Goal: Navigation & Orientation: Understand site structure

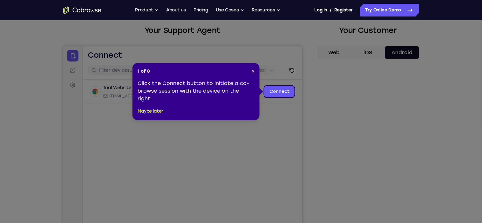
click at [257, 70] on div "1 of 8 × Click the Connect button to initiate a co-browse session with the devi…" at bounding box center [195, 91] width 127 height 57
click at [258, 71] on div "1 of 8 × Click the Connect button to initiate a co-browse session with the devi…" at bounding box center [195, 91] width 127 height 57
click at [252, 69] on span "×" at bounding box center [252, 71] width 3 height 5
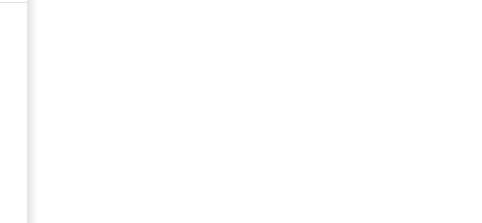
scroll to position [116, 0]
